Goal: Find specific page/section: Find specific page/section

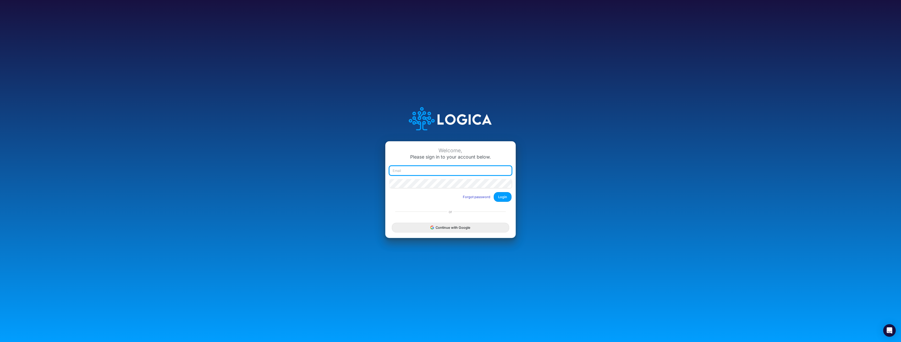
type input "mhaywood@cquencehealth.com"
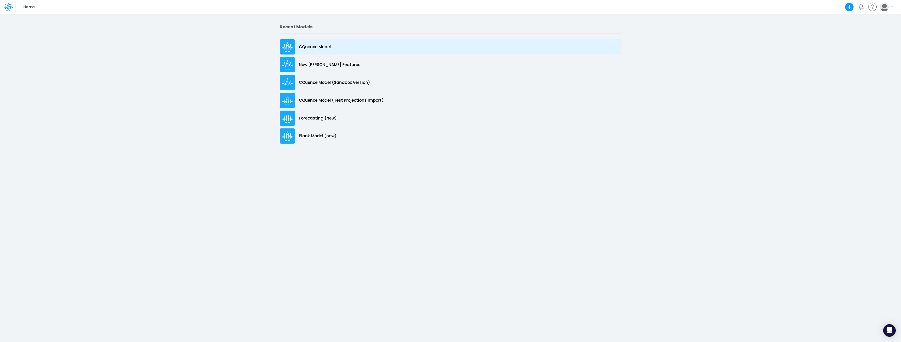
click at [316, 47] on p "CQuence Model" at bounding box center [315, 47] width 32 height 6
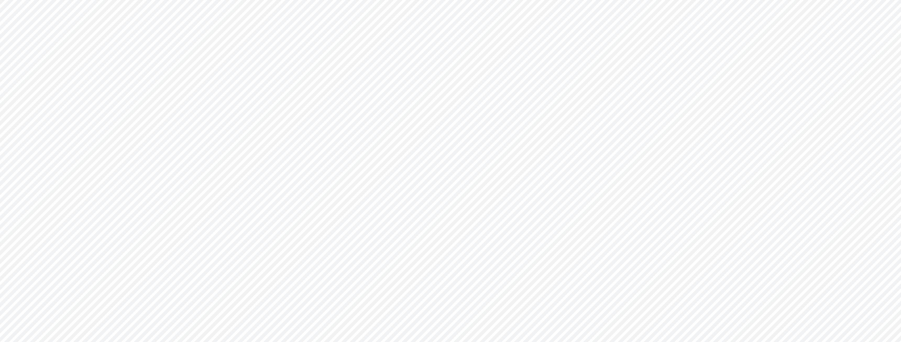
type input "Consolidated All by Month"
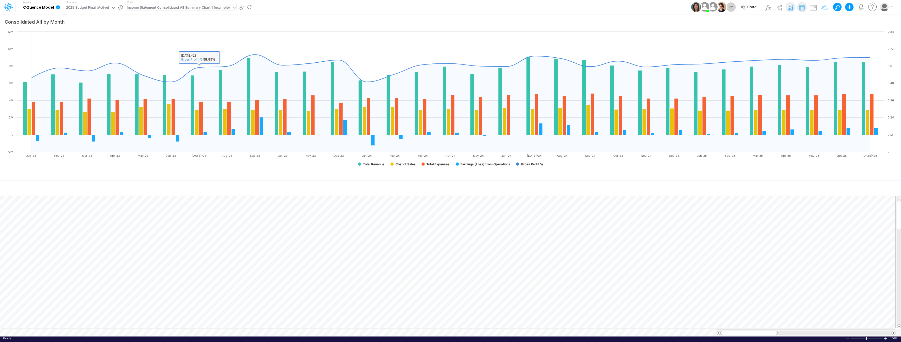
click at [186, 8] on div "Income Statement Consolidated All Summary Chart 1 (example)" at bounding box center [178, 8] width 103 height 6
type input "live"
click at [179, 17] on div "Income Statement Drill-Down LIVE YTD Actuals" at bounding box center [166, 17] width 83 height 9
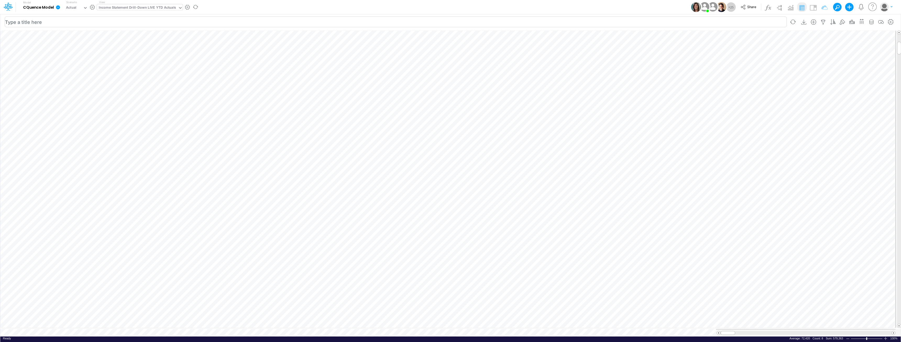
scroll to position [3, 0]
click at [136, 6] on div "Income Statement Drill-Down LIVE YTD Actuals" at bounding box center [137, 8] width 77 height 6
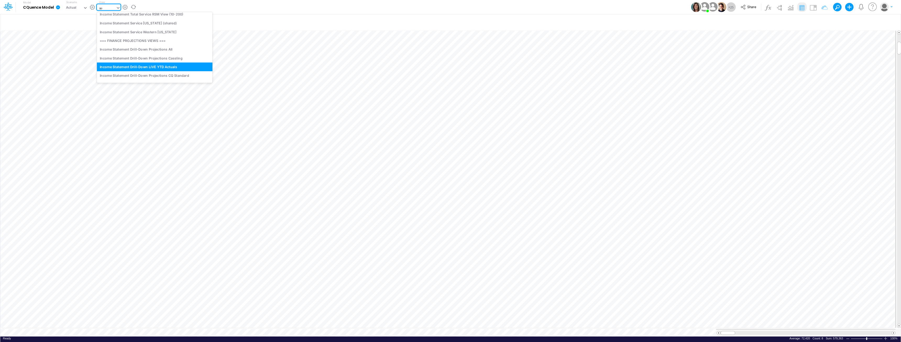
scroll to position [0, 0]
type input "west"
click at [141, 51] on div "Sales West 2026 Budget - P&L" at bounding box center [154, 52] width 115 height 9
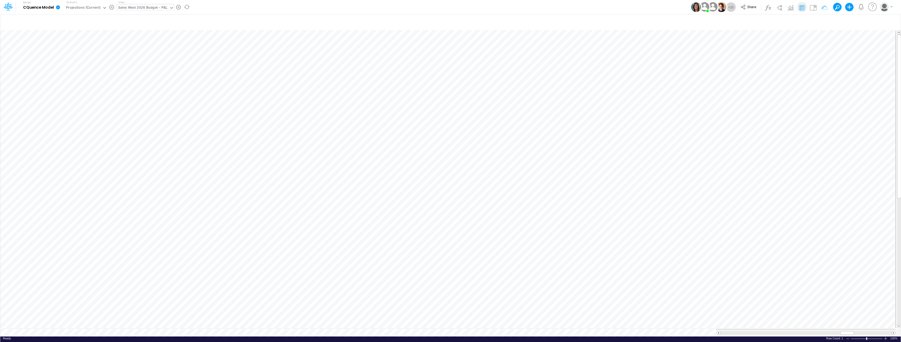
scroll to position [3, 0]
click at [132, 9] on div "Sales West 2026 Budget - P&L" at bounding box center [142, 8] width 49 height 6
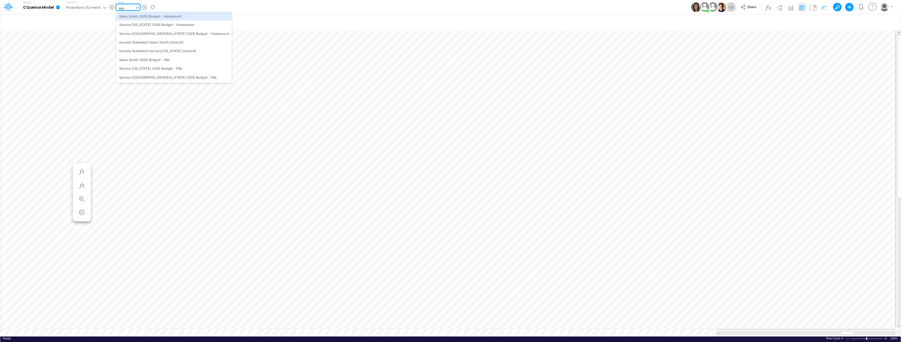
scroll to position [1, 0]
type input "south"
click at [136, 60] on div "Sales South 2026 Budget - P&L" at bounding box center [173, 61] width 115 height 9
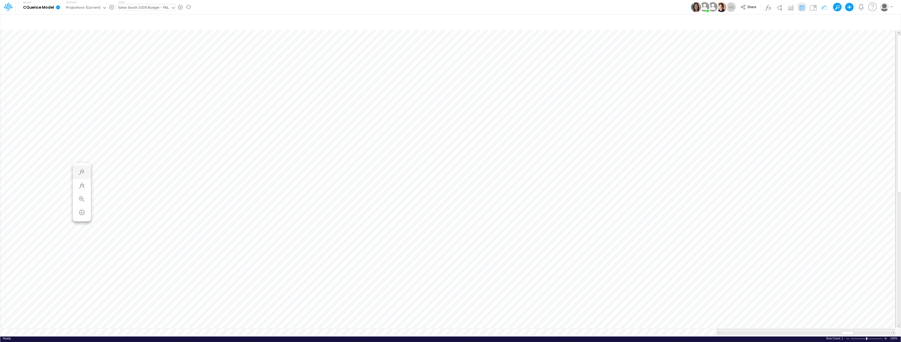
scroll to position [3, 0]
click at [150, 8] on div "Sales South 2026 Budget - P&L" at bounding box center [143, 8] width 51 height 6
type input "surgery"
click at [157, 34] on div "Sales Surgery 2026 Budget - P&L" at bounding box center [152, 34] width 73 height 9
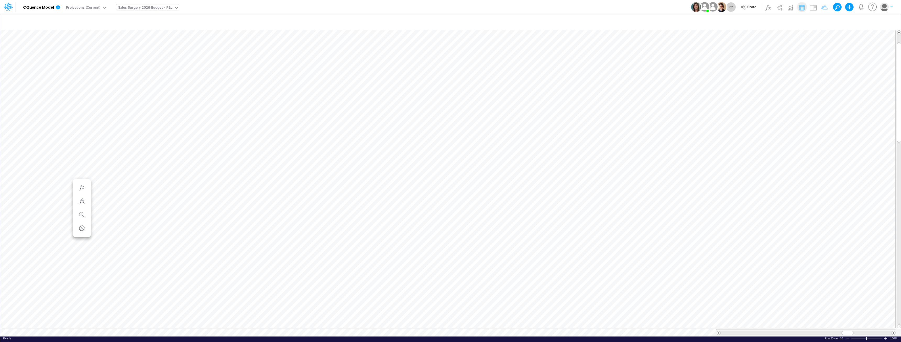
click at [137, 7] on div "Sales Surgery 2026 Budget - P&L" at bounding box center [145, 8] width 54 height 6
type input "proj"
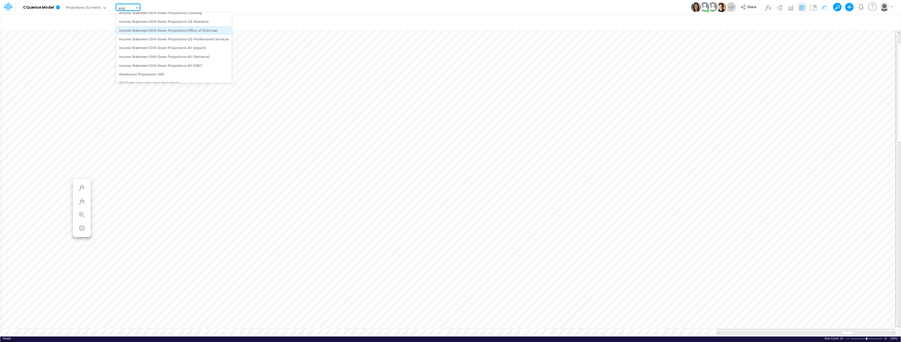
scroll to position [0, 0]
click at [177, 35] on div "Income Statement Drill-Down Projections Cassling" at bounding box center [173, 34] width 115 height 9
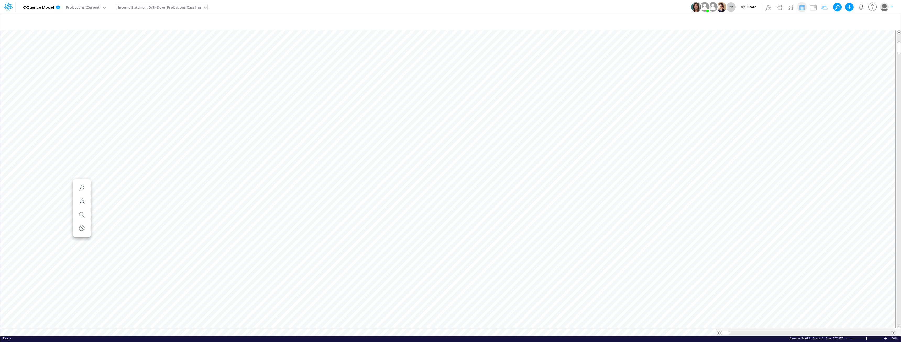
scroll to position [3, 0]
